Goal: Information Seeking & Learning: Find specific fact

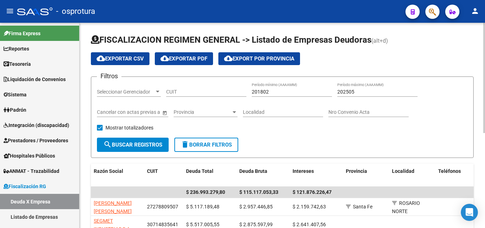
click at [190, 91] on input "CUIT" at bounding box center [206, 92] width 80 height 6
paste input "30-71638124-9"
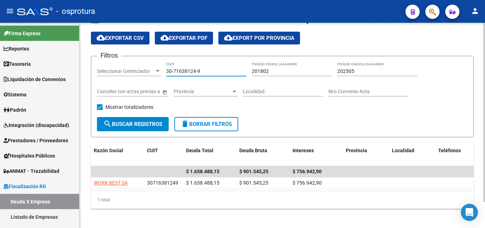
scroll to position [30, 0]
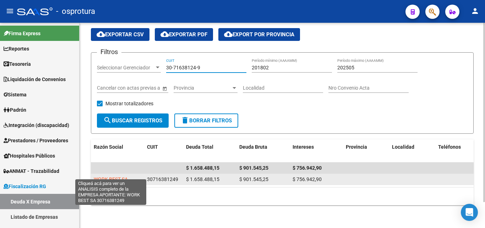
click at [115, 176] on span "WORK BEST SA" at bounding box center [111, 179] width 34 height 6
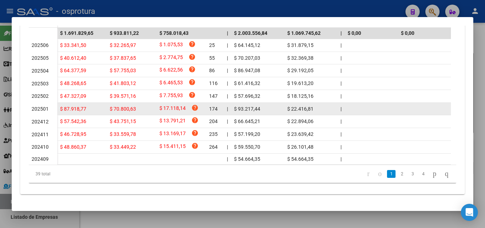
scroll to position [258, 0]
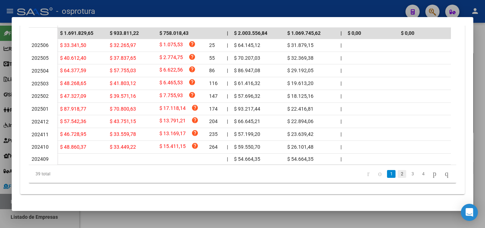
click at [398, 172] on link "2" at bounding box center [402, 174] width 9 height 8
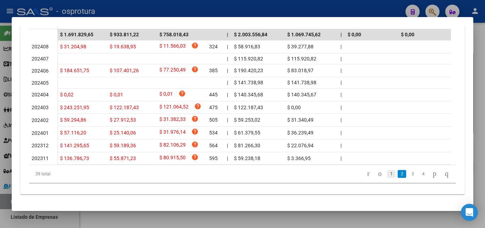
scroll to position [256, 0]
click at [387, 173] on link "1" at bounding box center [391, 174] width 9 height 8
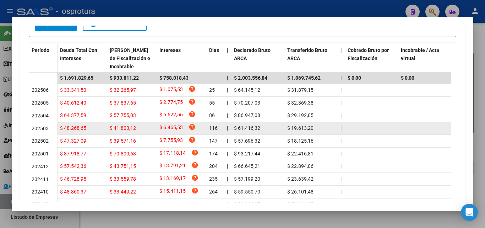
scroll to position [185, 0]
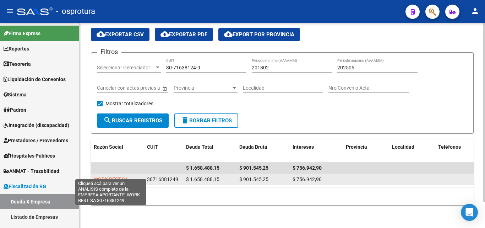
copy span "WORK BEST SA"
drag, startPoint x: 92, startPoint y: 172, endPoint x: 128, endPoint y: 174, distance: 35.6
click at [128, 174] on datatable-body-cell "WORK BEST SA" at bounding box center [117, 179] width 53 height 11
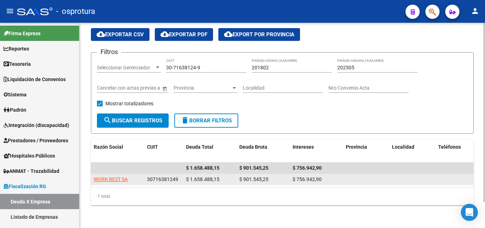
drag, startPoint x: 240, startPoint y: 173, endPoint x: 267, endPoint y: 173, distance: 27.0
click at [267, 176] on span "$ 901.545,25" at bounding box center [254, 179] width 29 height 6
copy span "$ 901.545,25"
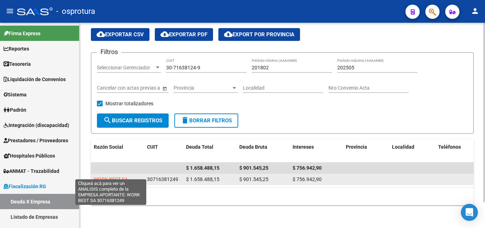
click at [126, 176] on span "WORK BEST SA" at bounding box center [111, 179] width 34 height 6
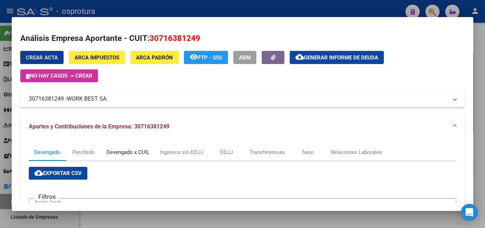
drag, startPoint x: 140, startPoint y: 150, endPoint x: 153, endPoint y: 143, distance: 14.5
click at [140, 151] on div "Devengado x CUIL" at bounding box center [128, 152] width 43 height 8
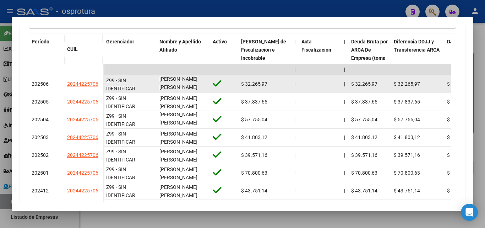
scroll to position [0, 0]
drag, startPoint x: 160, startPoint y: 80, endPoint x: 192, endPoint y: 86, distance: 32.3
click at [192, 86] on div "[PERSON_NAME] [PERSON_NAME]" at bounding box center [184, 83] width 48 height 15
copy span "[PERSON_NAME] [PERSON_NAME]"
drag, startPoint x: 65, startPoint y: 83, endPoint x: 98, endPoint y: 85, distance: 33.5
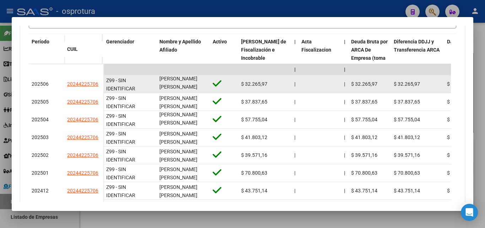
click at [98, 85] on datatable-body-cell "20244225706" at bounding box center [83, 84] width 39 height 18
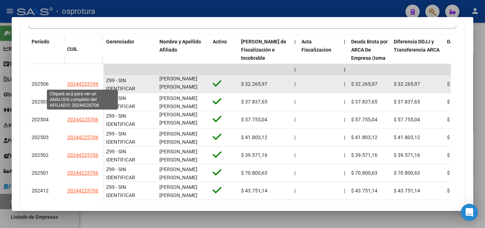
copy span "20244225706"
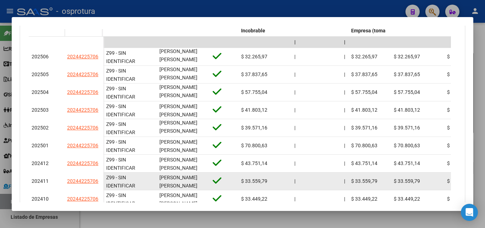
scroll to position [307, 0]
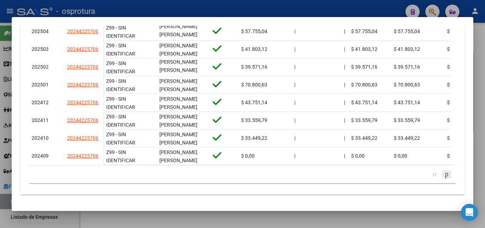
click at [444, 171] on icon "go to next page" at bounding box center [447, 174] width 6 height 9
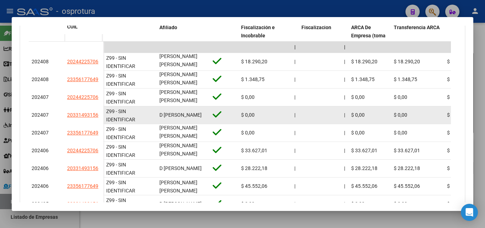
scroll to position [1, 0]
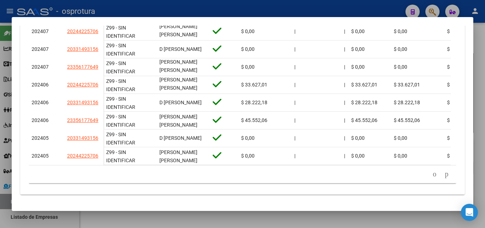
click at [444, 174] on icon "go to next page" at bounding box center [447, 174] width 6 height 9
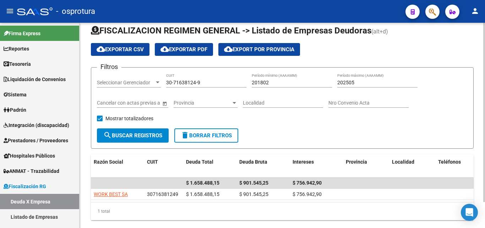
scroll to position [0, 0]
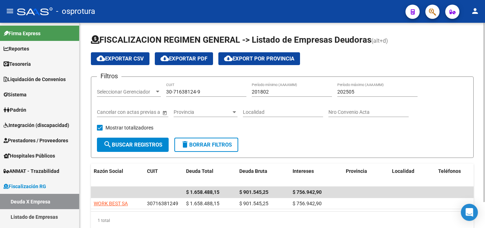
click at [209, 93] on input "30-71638124-9" at bounding box center [206, 92] width 80 height 6
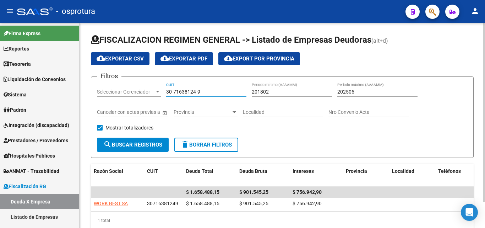
click at [209, 93] on input "30-71638124-9" at bounding box center [206, 92] width 80 height 6
paste input "57957229-5"
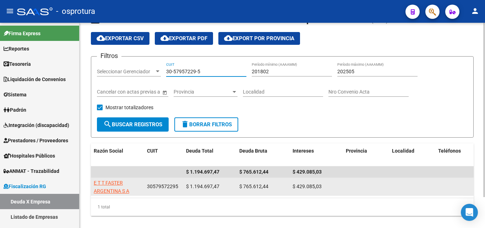
scroll to position [36, 0]
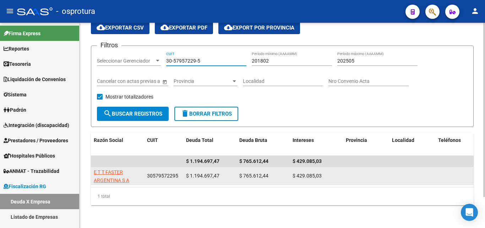
type input "30-57957229-5"
click at [116, 172] on app-link-go-to "E T T FASTER ARGENTINA S A" at bounding box center [118, 176] width 48 height 16
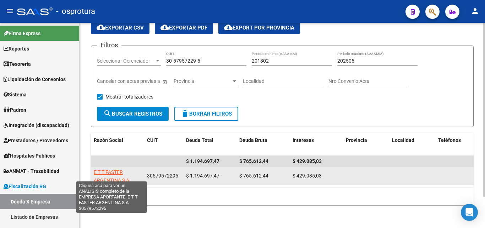
click at [113, 169] on span "E T T FASTER ARGENTINA S A" at bounding box center [112, 176] width 36 height 14
type textarea "30579572295"
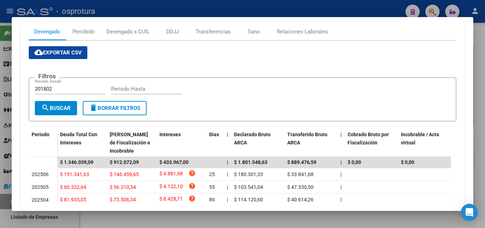
scroll to position [118, 0]
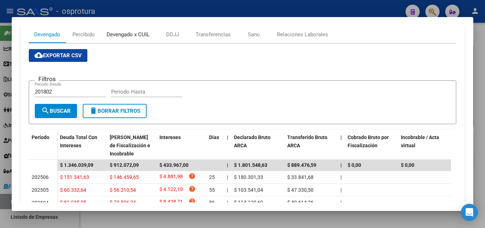
click at [141, 34] on div "Devengado x CUIL" at bounding box center [128, 35] width 43 height 8
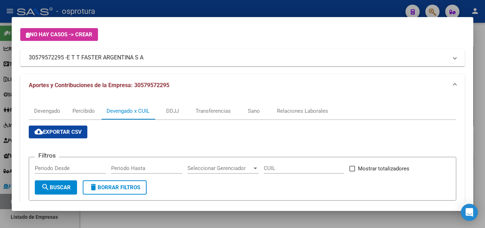
scroll to position [22, 0]
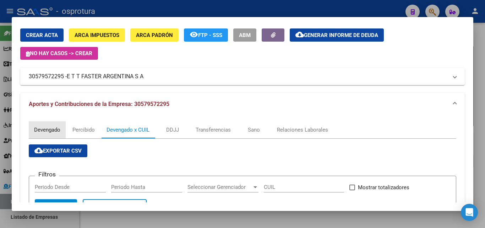
click at [48, 126] on div "Devengado" at bounding box center [47, 130] width 26 height 8
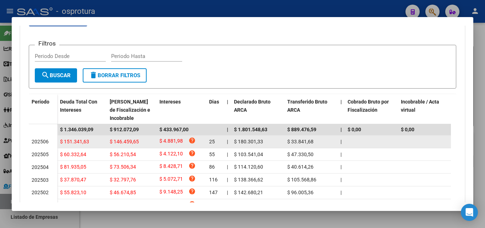
scroll to position [189, 0]
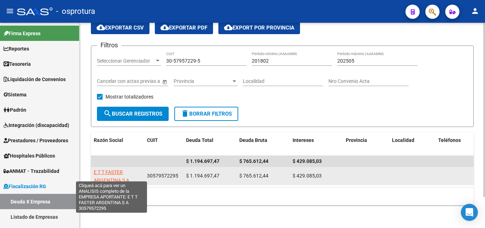
click at [101, 176] on span "E T T FASTER ARGENTINA S A" at bounding box center [112, 176] width 36 height 14
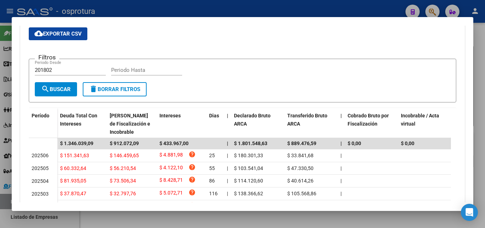
scroll to position [82, 0]
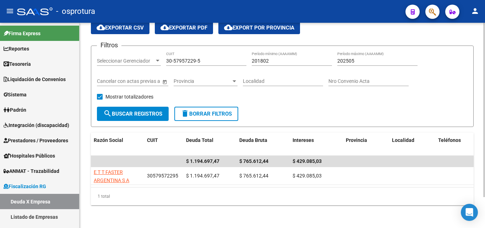
click at [212, 58] on input "30-57957229-5" at bounding box center [206, 61] width 80 height 6
paste input "3-71241603-9"
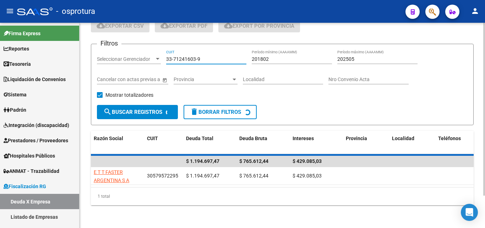
scroll to position [30, 0]
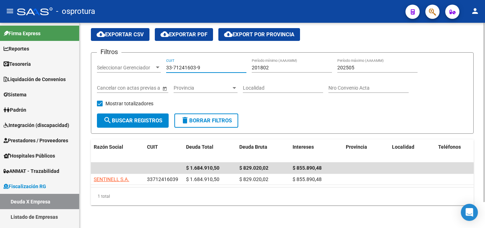
click at [205, 65] on input "33-71241603-9" at bounding box center [206, 68] width 80 height 6
paste input "0-71459318-4"
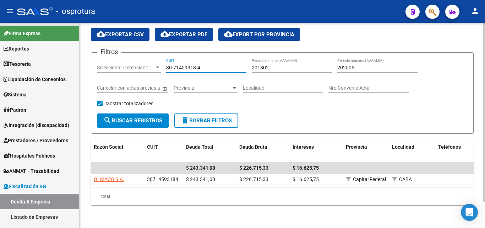
type input "30-71459318-4"
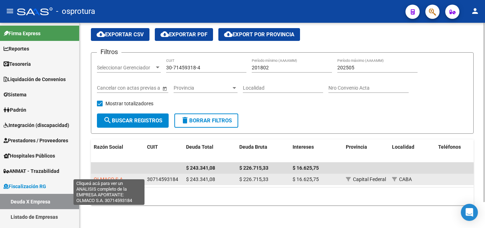
click at [114, 176] on span "OLMACO S.A." at bounding box center [109, 179] width 31 height 6
type textarea "30714593184"
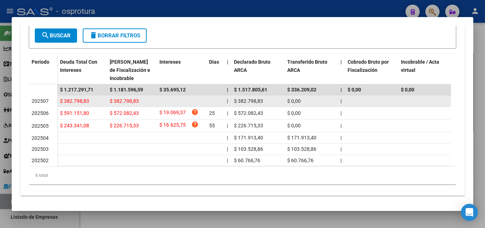
scroll to position [200, 0]
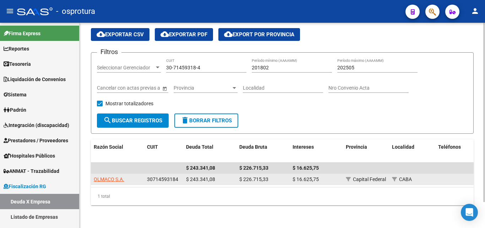
click at [256, 176] on span "$ 226.715,33" at bounding box center [254, 179] width 29 height 6
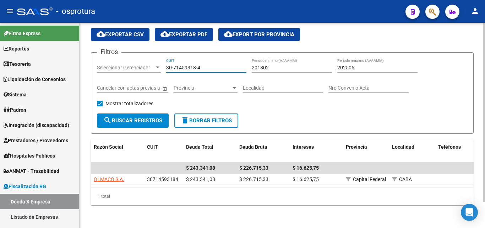
click at [209, 65] on input "30-71459318-4" at bounding box center [206, 68] width 80 height 6
click at [136, 117] on span "search Buscar Registros" at bounding box center [132, 120] width 59 height 6
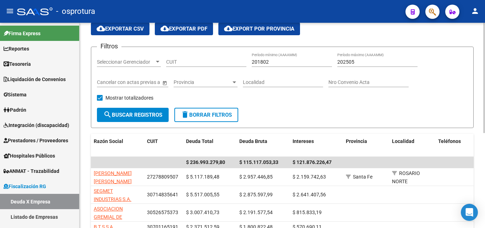
click at [362, 58] on div "202505 Período máximo (AAAAMM)" at bounding box center [378, 60] width 80 height 14
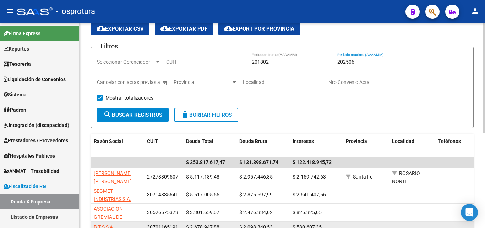
type input "202506"
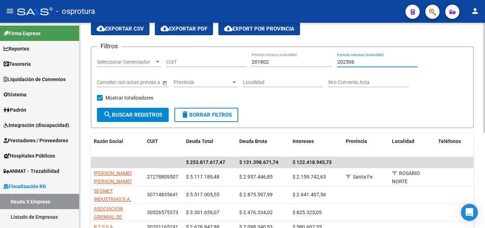
click at [202, 61] on input "CUIT" at bounding box center [206, 62] width 80 height 6
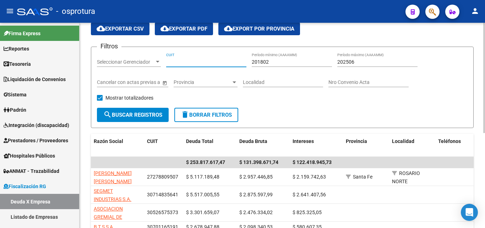
paste input "30-71459318-4"
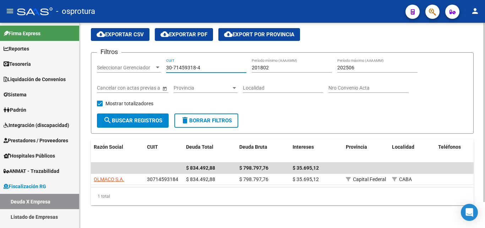
type input "30-71459318-4"
click at [224, 65] on input "30-71459318-4" at bounding box center [206, 68] width 80 height 6
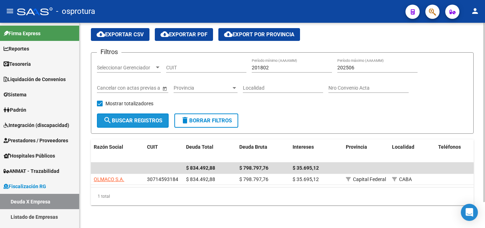
click at [133, 118] on button "search Buscar Registros" at bounding box center [133, 120] width 72 height 14
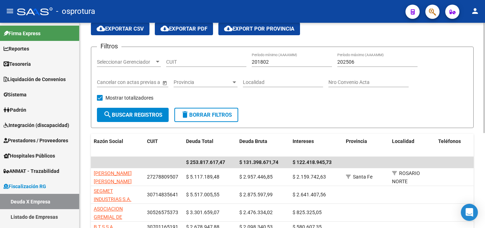
click at [189, 63] on input "CUIT" at bounding box center [206, 62] width 80 height 6
paste input "30-71459318-4"
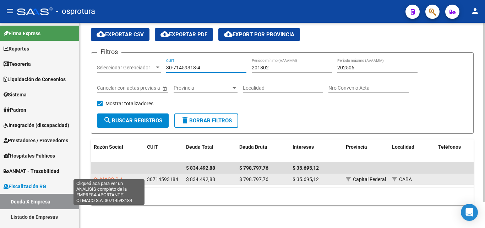
click at [115, 176] on span "OLMACO S.A." at bounding box center [109, 179] width 31 height 6
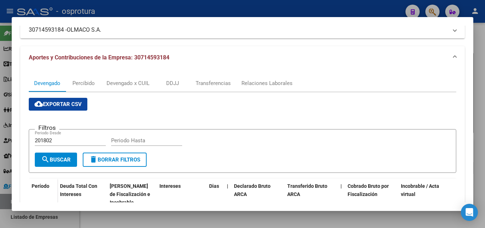
scroll to position [71, 0]
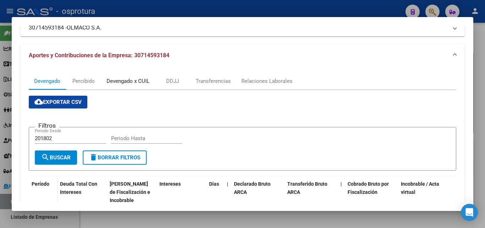
click at [131, 78] on div "Devengado x CUIL" at bounding box center [128, 81] width 43 height 8
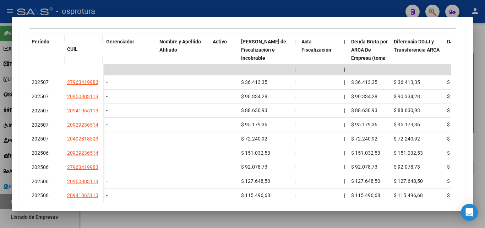
scroll to position [107, 0]
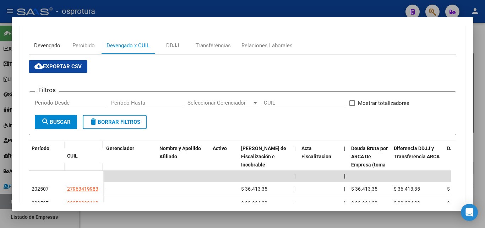
click at [48, 41] on div "Devengado" at bounding box center [47, 45] width 37 height 17
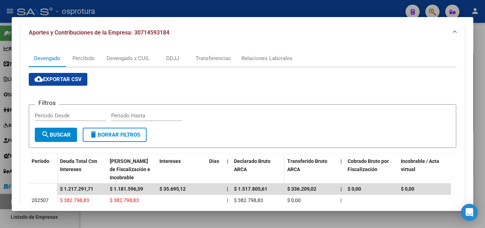
scroll to position [200, 0]
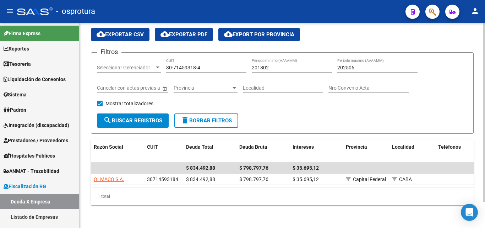
click at [370, 65] on input "202506" at bounding box center [378, 68] width 80 height 6
click at [355, 110] on form "Filtros Seleccionar Gerenciador Seleccionar Gerenciador 30-71459318-4 CUIT 2018…" at bounding box center [282, 92] width 383 height 81
click at [217, 58] on div "30-71459318-4 CUIT" at bounding box center [206, 65] width 80 height 14
click at [213, 66] on div "30-71459318-4 CUIT" at bounding box center [206, 65] width 80 height 14
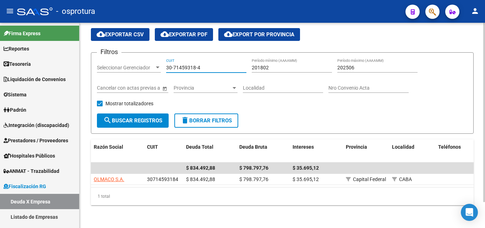
click at [213, 65] on input "30-71459318-4" at bounding box center [206, 68] width 80 height 6
paste input "063652-0"
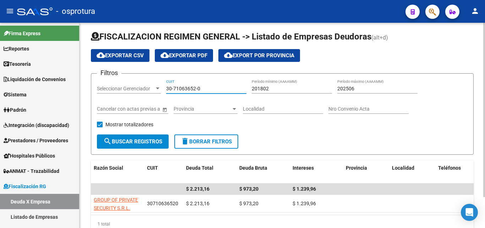
scroll to position [0, 0]
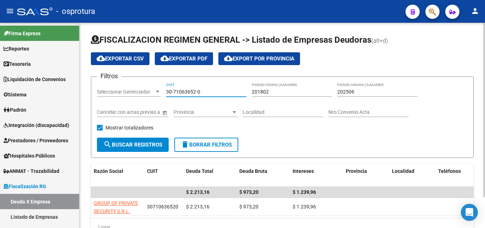
click at [210, 91] on input "30-71063652-0" at bounding box center [206, 92] width 80 height 6
paste input "459318-4"
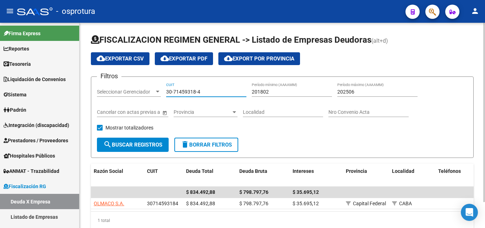
type input "30-71459318-4"
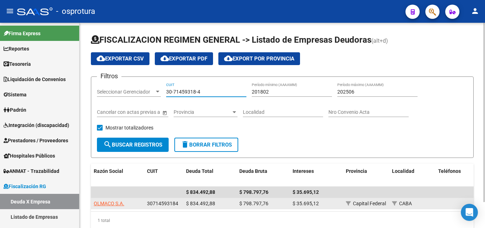
scroll to position [30, 0]
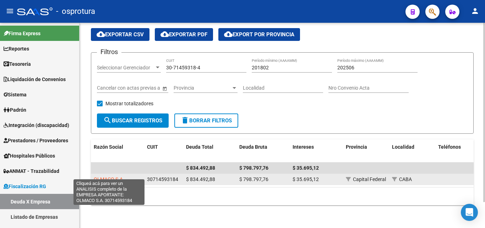
click at [117, 176] on span "OLMACO S.A." at bounding box center [109, 179] width 31 height 6
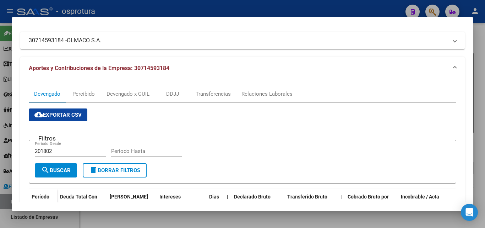
scroll to position [129, 0]
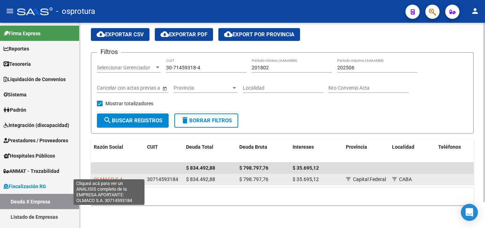
click at [113, 176] on span "OLMACO S.A." at bounding box center [109, 179] width 31 height 6
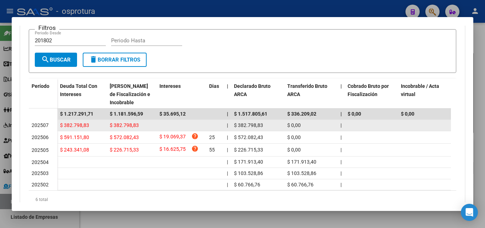
scroll to position [200, 0]
